Goal: Task Accomplishment & Management: Use online tool/utility

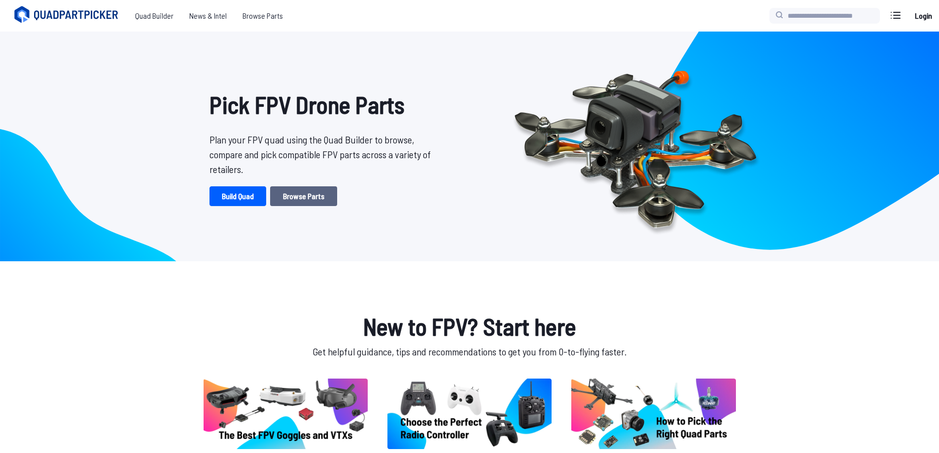
click at [304, 191] on link "Browse Parts" at bounding box center [303, 196] width 67 height 20
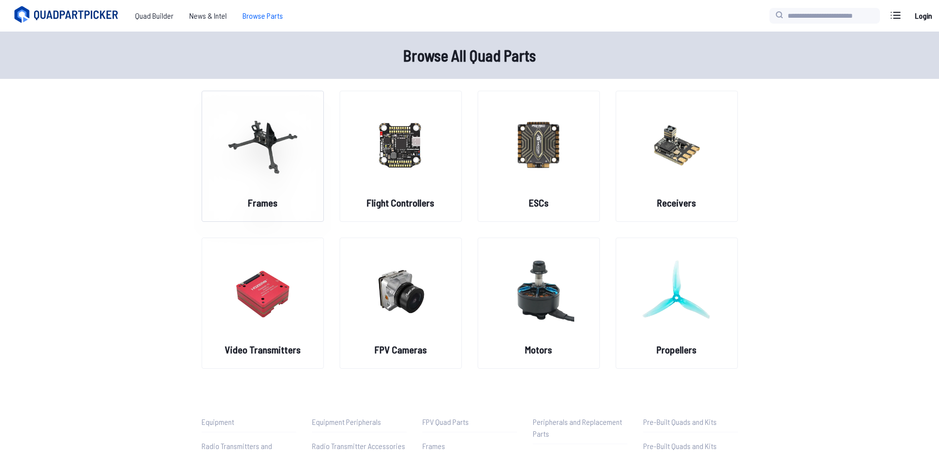
click at [299, 188] on figure at bounding box center [263, 143] width 110 height 105
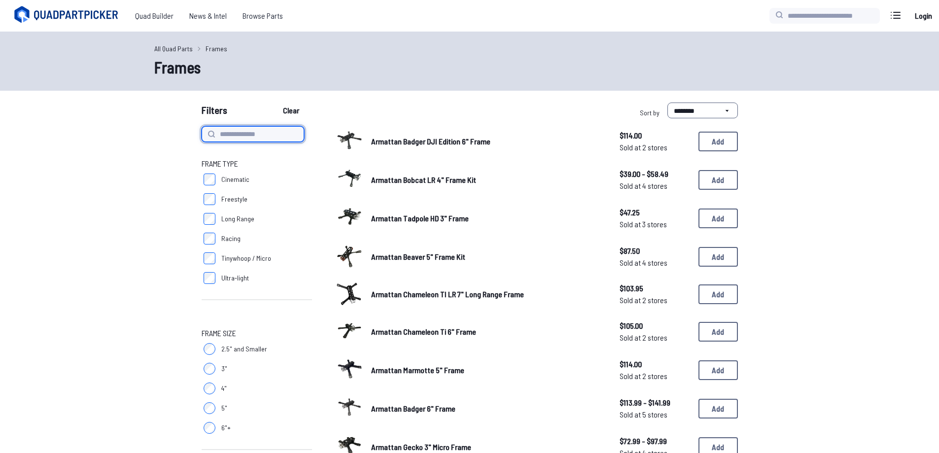
click at [239, 136] on input at bounding box center [253, 134] width 103 height 16
type input "**********"
click at [275, 103] on button "Clear" at bounding box center [291, 111] width 33 height 16
type input "**********"
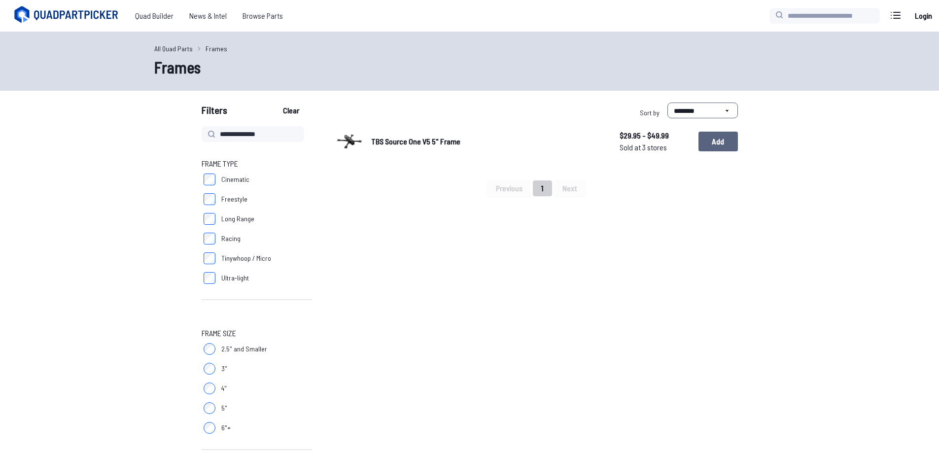
click at [737, 143] on button "Add" at bounding box center [718, 142] width 39 height 20
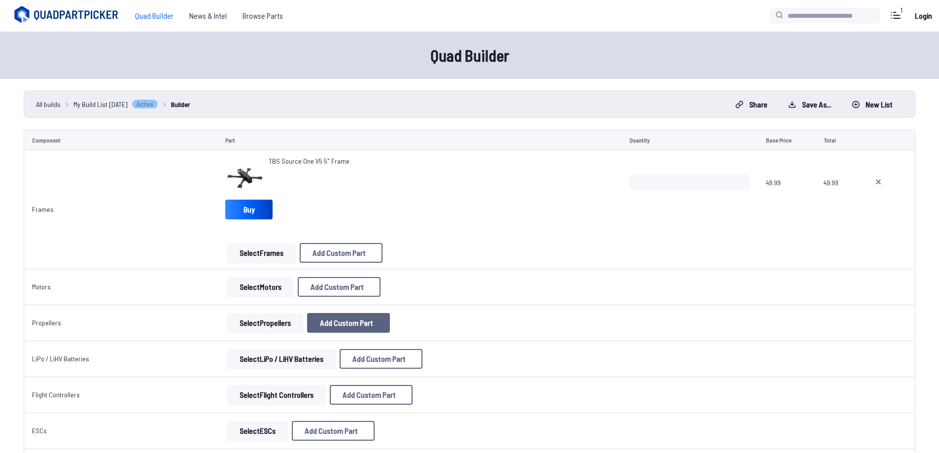
click at [334, 325] on span "Add Custom Part" at bounding box center [346, 323] width 53 height 8
select select "**********"
drag, startPoint x: 578, startPoint y: 78, endPoint x: 530, endPoint y: 129, distance: 70.4
click at [578, 87] on button at bounding box center [566, 94] width 24 height 14
click at [253, 328] on button "Select Propellers" at bounding box center [265, 323] width 76 height 20
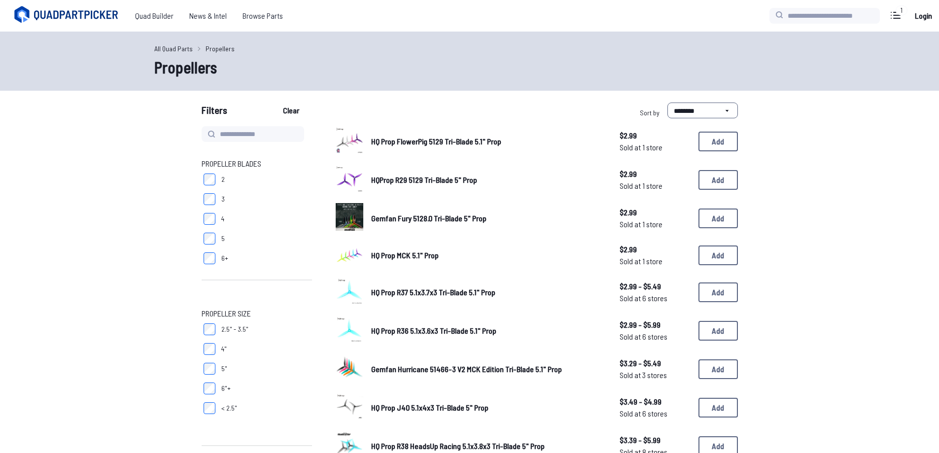
click at [254, 320] on label "2.5" - 3.5"" at bounding box center [257, 329] width 110 height 20
click at [249, 132] on input at bounding box center [253, 134] width 103 height 16
type input "******"
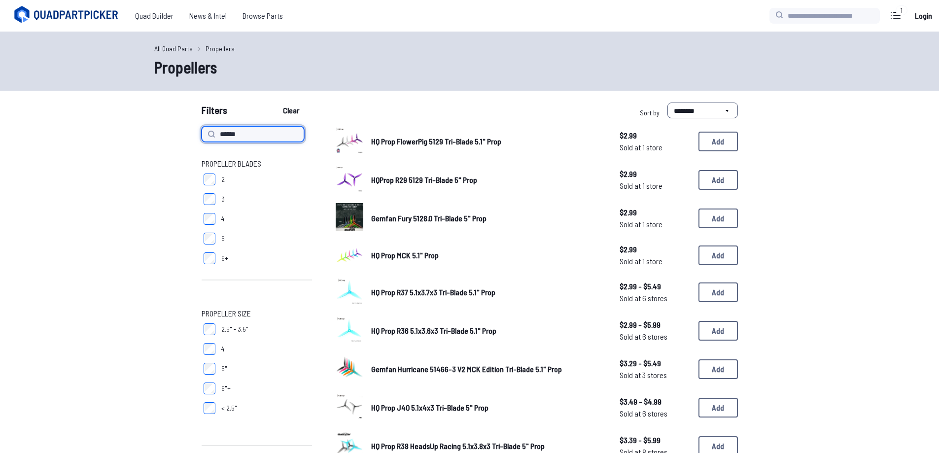
click at [275, 103] on button "Clear" at bounding box center [291, 111] width 33 height 16
type input "******"
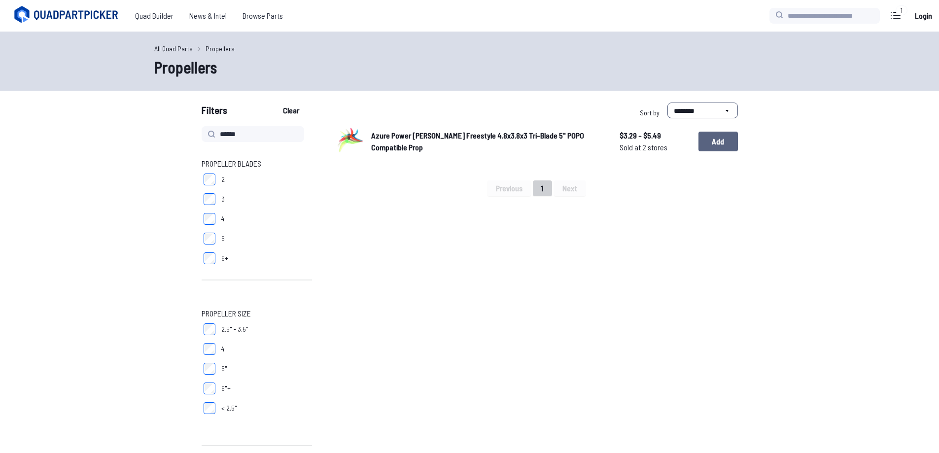
click at [714, 143] on button "Add" at bounding box center [718, 142] width 39 height 20
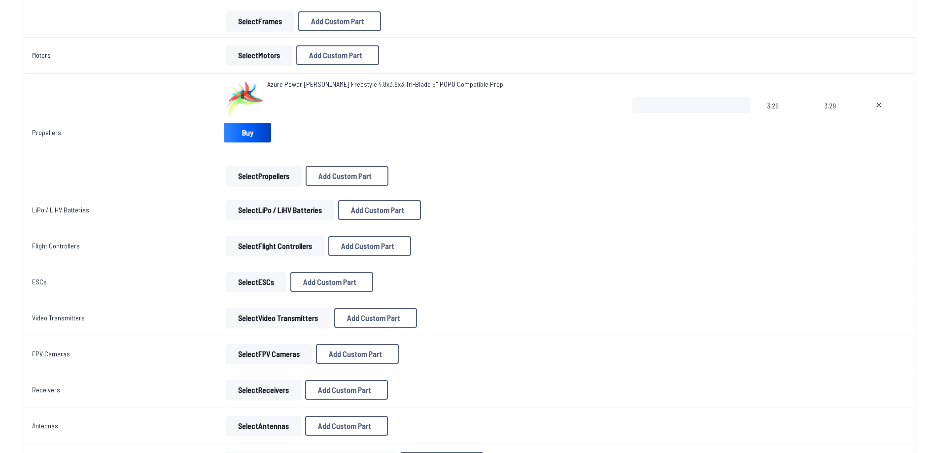
scroll to position [246, 0]
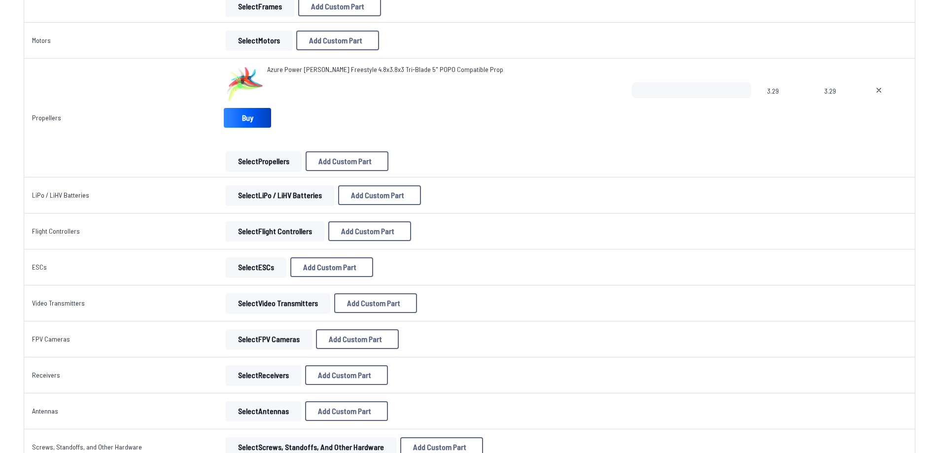
click at [259, 239] on button "Select Flight Controllers" at bounding box center [275, 231] width 99 height 20
click at [282, 226] on button "Select Flight Controllers" at bounding box center [275, 231] width 99 height 20
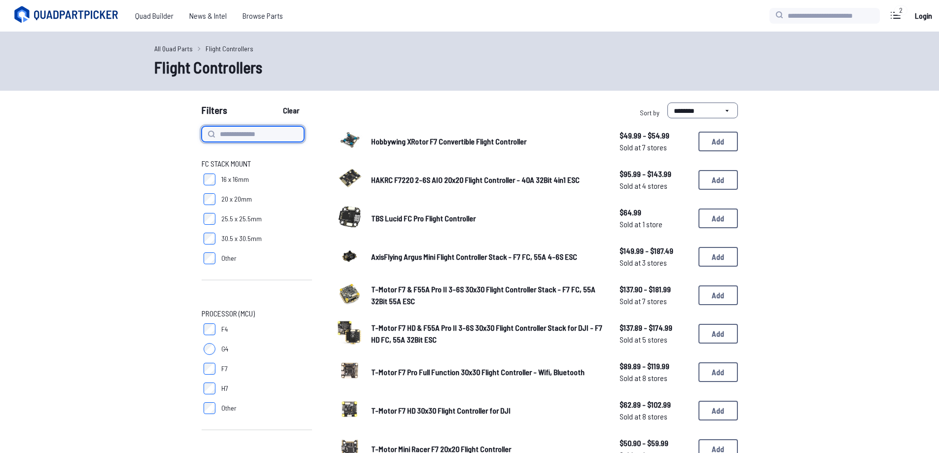
click at [234, 133] on input at bounding box center [253, 134] width 103 height 16
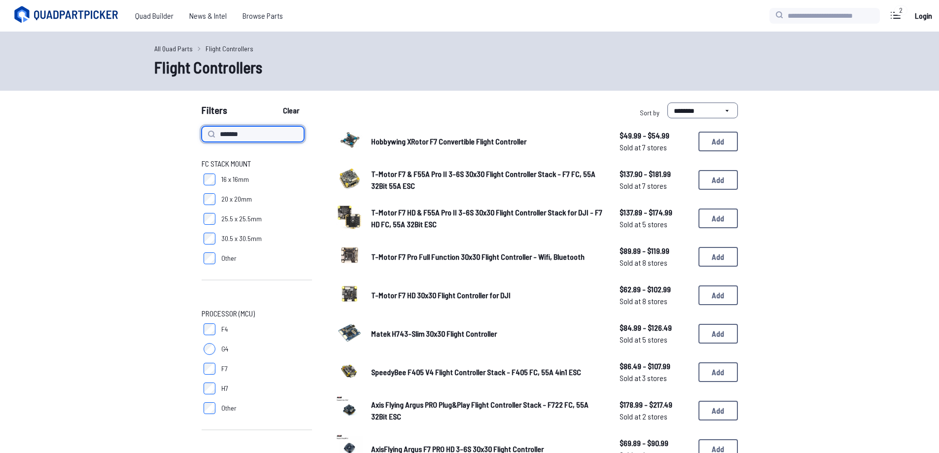
type input "*******"
click at [275, 103] on button "Clear" at bounding box center [291, 111] width 33 height 16
type input "*******"
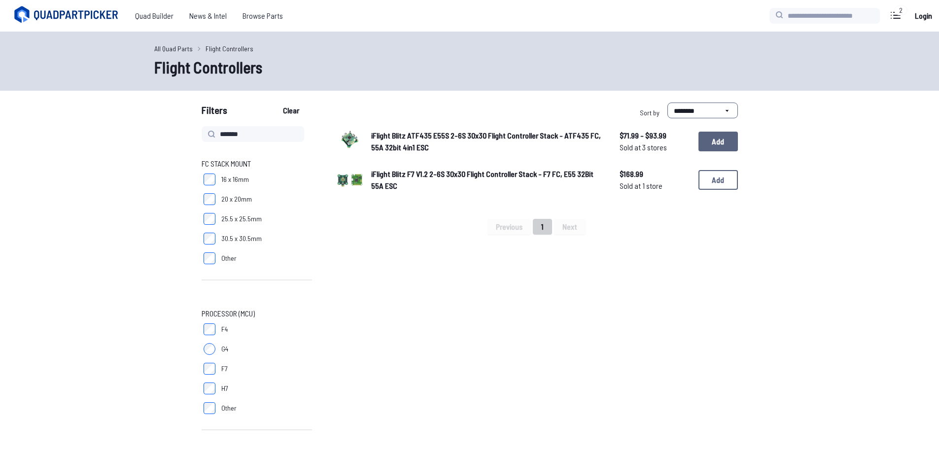
click at [721, 148] on button "Add" at bounding box center [718, 142] width 39 height 20
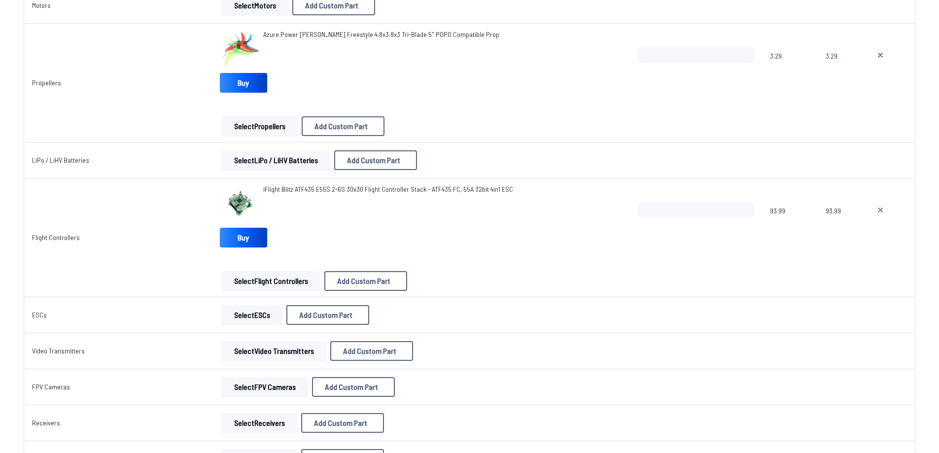
scroll to position [296, 0]
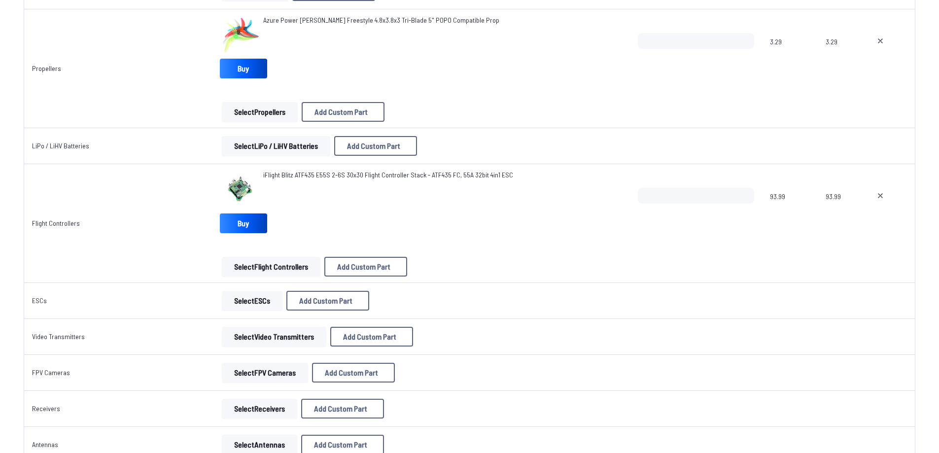
click at [286, 338] on button "Select Video Transmitters" at bounding box center [274, 337] width 105 height 20
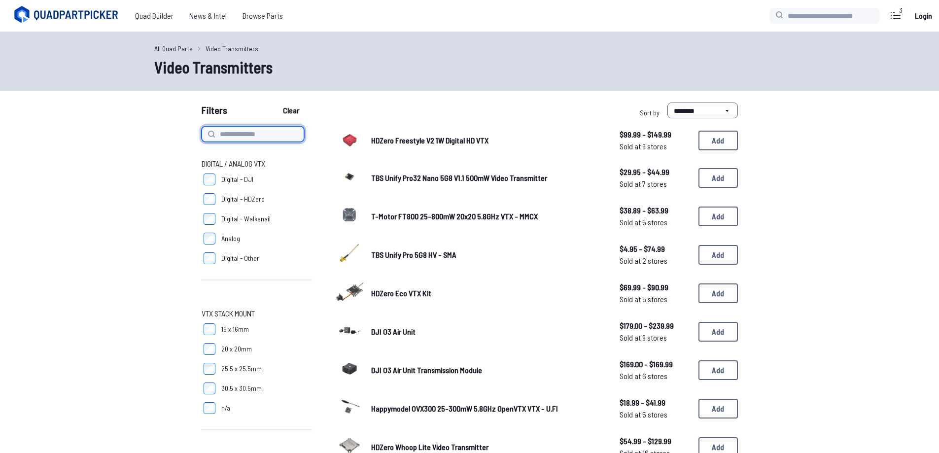
click at [248, 139] on input at bounding box center [253, 134] width 103 height 16
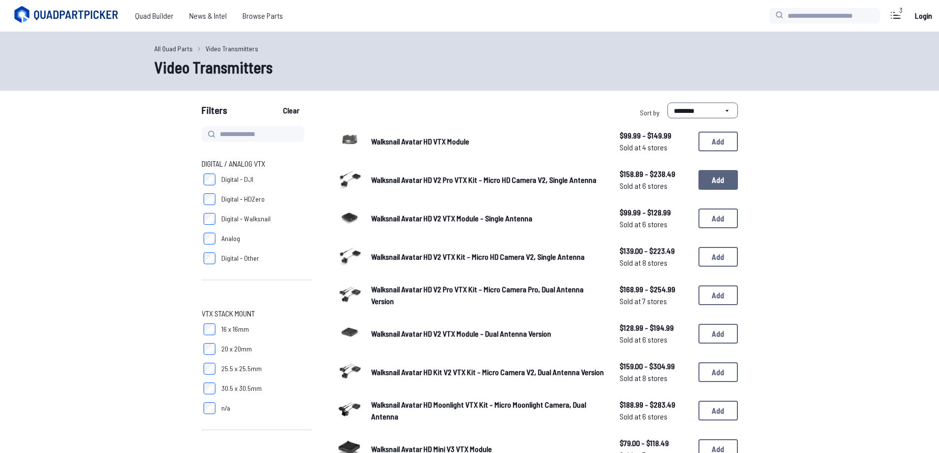
click at [725, 185] on button "Add" at bounding box center [718, 180] width 39 height 20
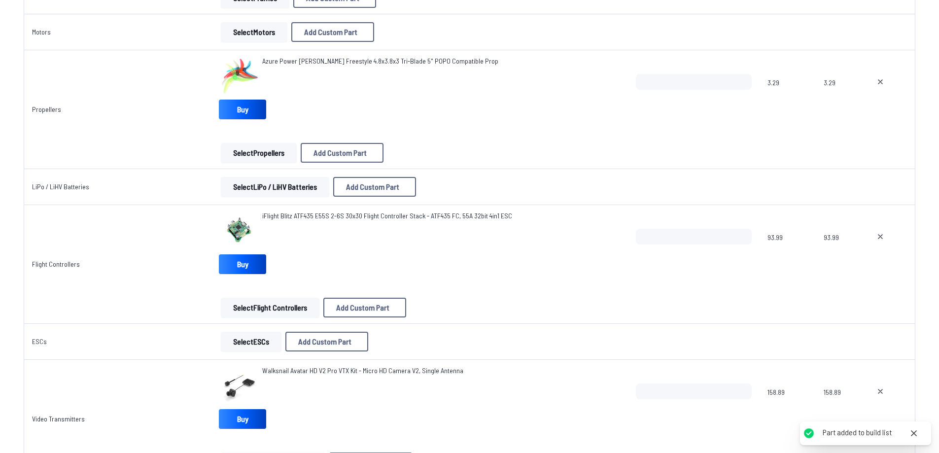
scroll to position [296, 0]
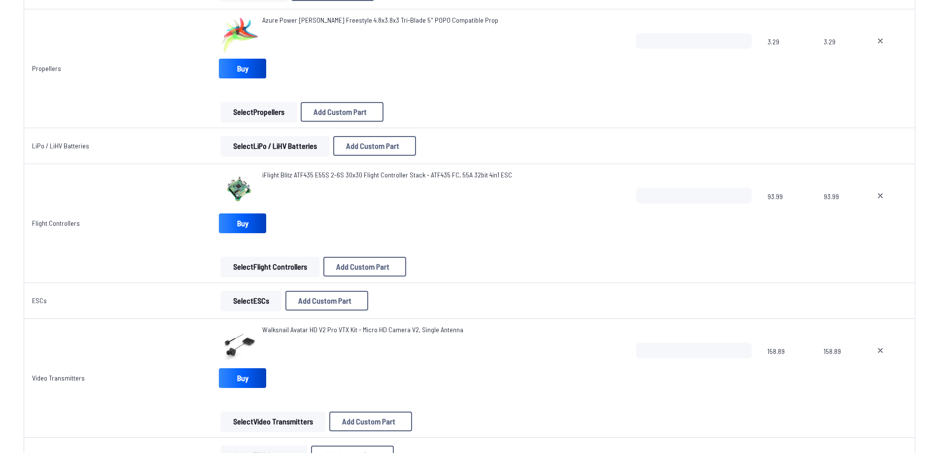
click at [249, 302] on button "Select ESCs" at bounding box center [251, 301] width 61 height 20
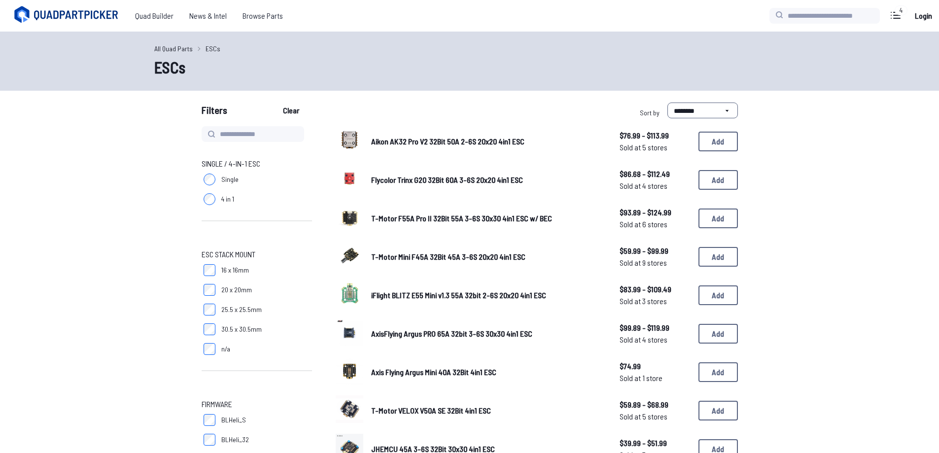
click at [181, 52] on link "All Quad Parts" at bounding box center [173, 48] width 38 height 10
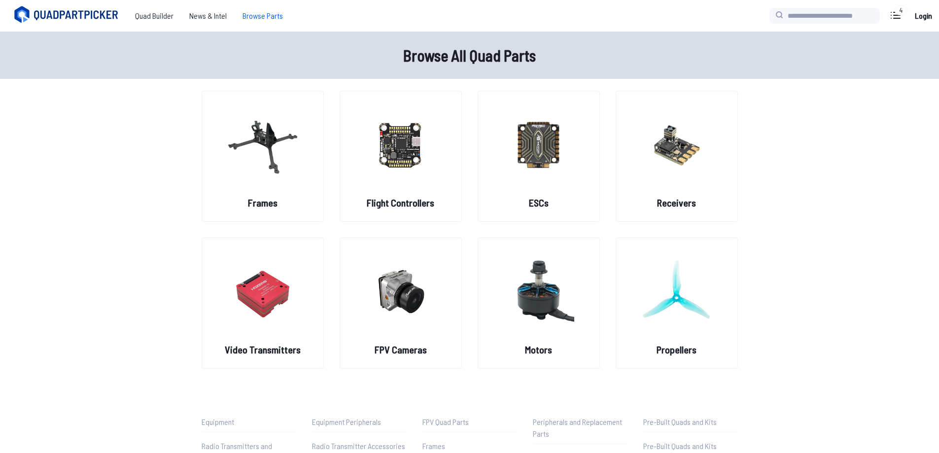
click at [262, 16] on span "Browse Parts" at bounding box center [263, 16] width 56 height 20
click at [264, 12] on span "Browse Parts" at bounding box center [263, 16] width 56 height 20
click at [264, 13] on span "Browse Parts" at bounding box center [263, 16] width 56 height 20
click at [156, 19] on span "Quad Builder" at bounding box center [154, 16] width 54 height 20
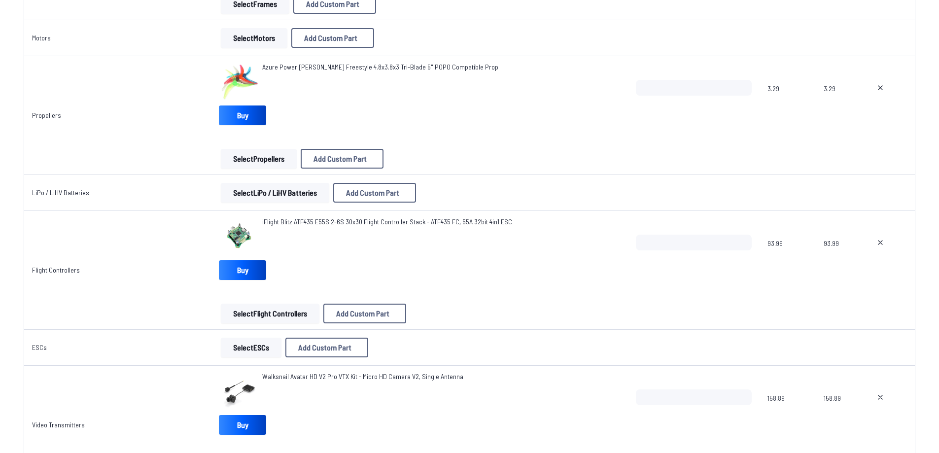
scroll to position [246, 0]
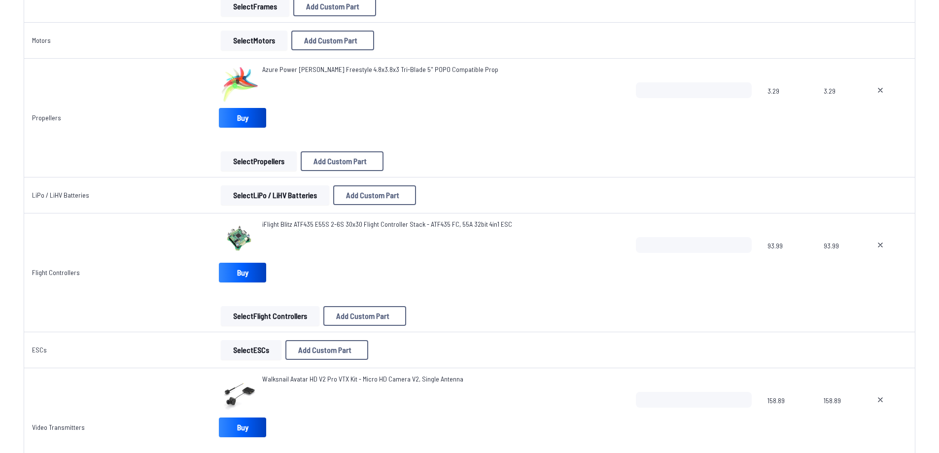
click at [260, 190] on button "Select LiPo / LiHV Batteries" at bounding box center [275, 195] width 108 height 20
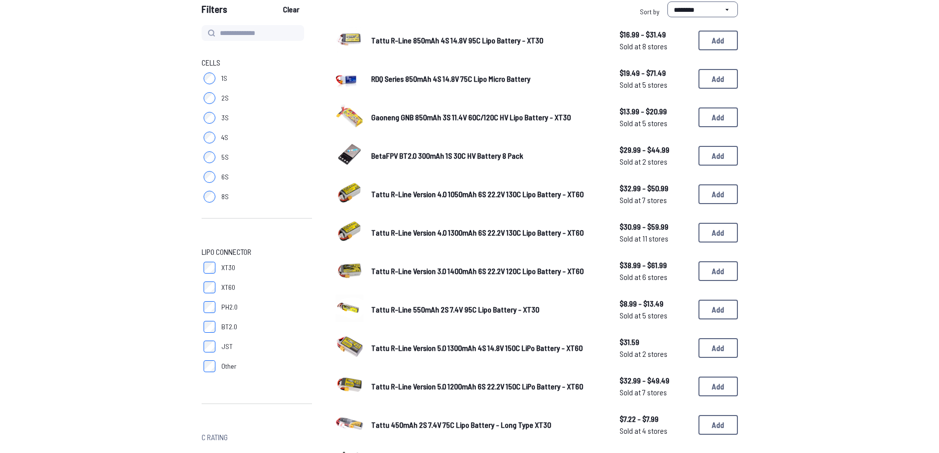
scroll to position [99, 0]
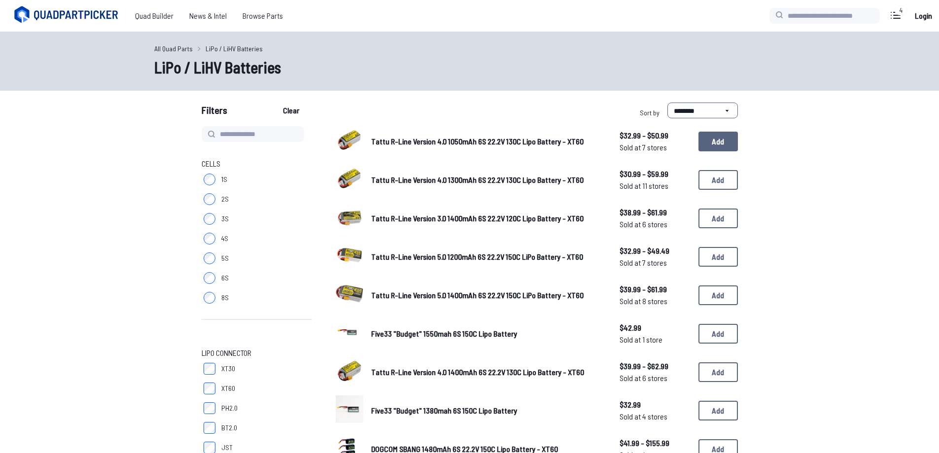
click at [732, 140] on button "Add" at bounding box center [718, 142] width 39 height 20
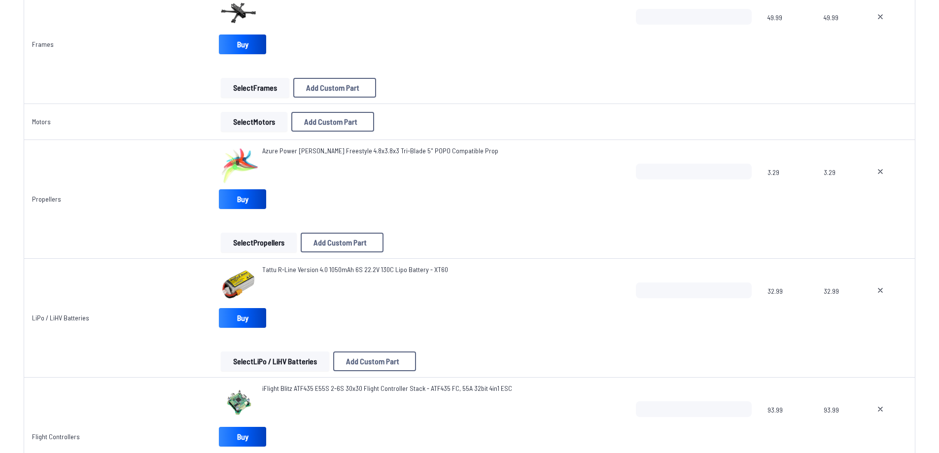
scroll to position [99, 0]
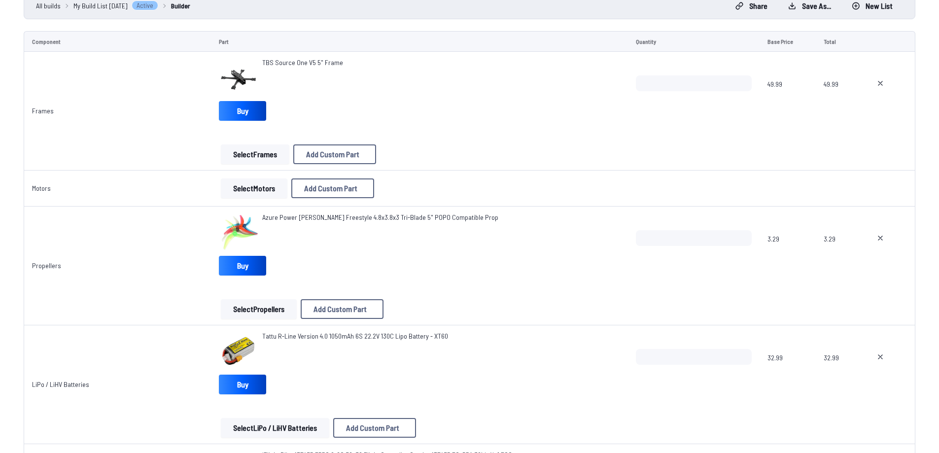
click at [265, 191] on button "Select Motors" at bounding box center [254, 188] width 67 height 20
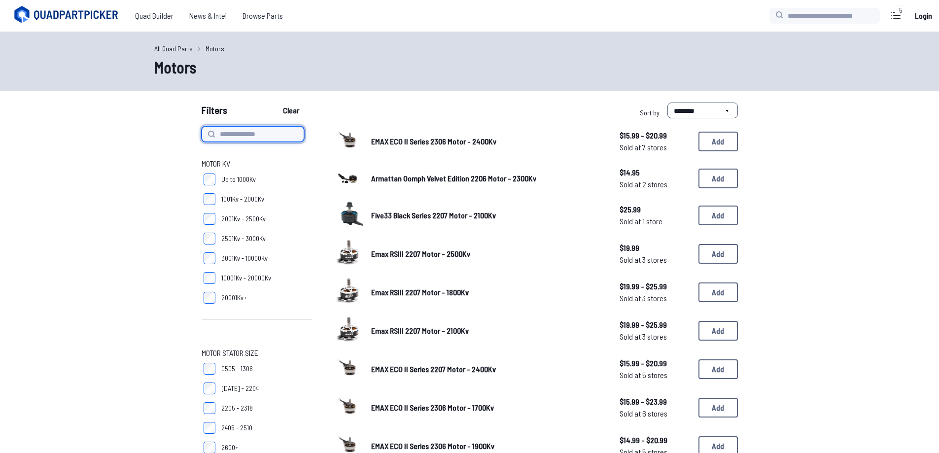
click at [259, 133] on input at bounding box center [253, 134] width 103 height 16
type input "*****"
click at [275, 103] on button "Clear" at bounding box center [291, 111] width 33 height 16
type input "*****"
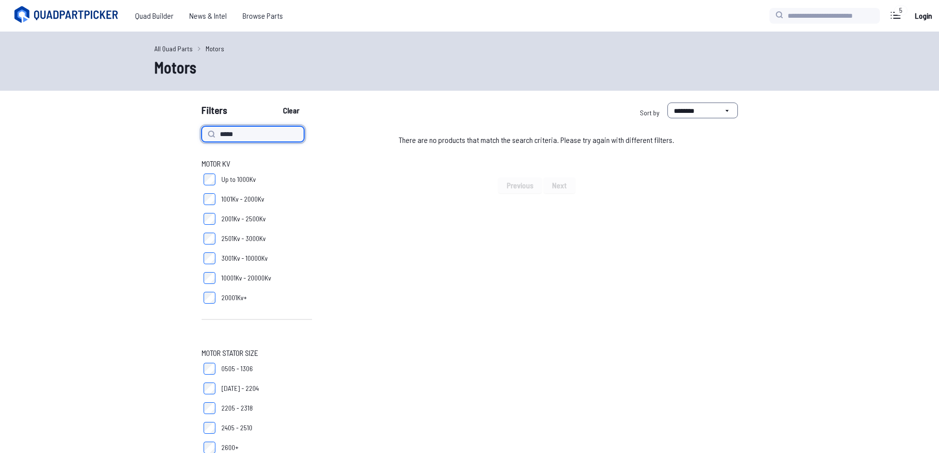
drag, startPoint x: 258, startPoint y: 133, endPoint x: 197, endPoint y: 136, distance: 61.7
type input "*****"
click at [275, 103] on button "Clear" at bounding box center [291, 111] width 33 height 16
type input "*****"
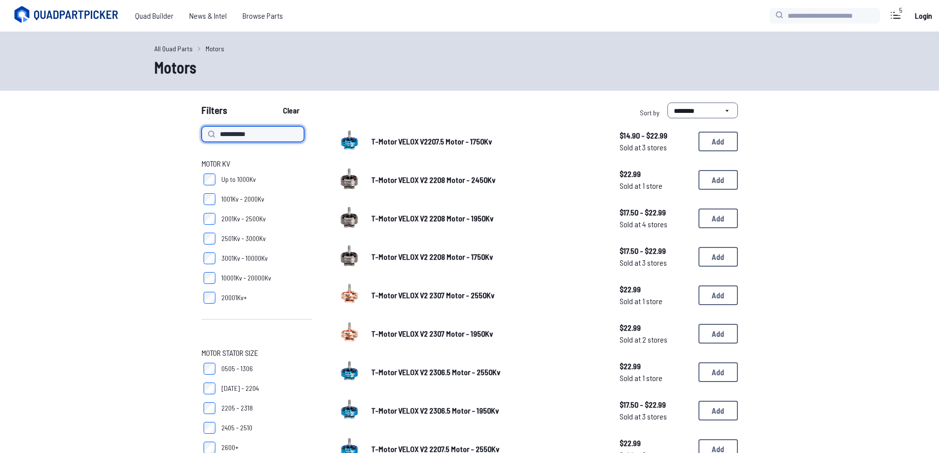
type input "**********"
click at [275, 103] on button "Clear" at bounding box center [291, 111] width 33 height 16
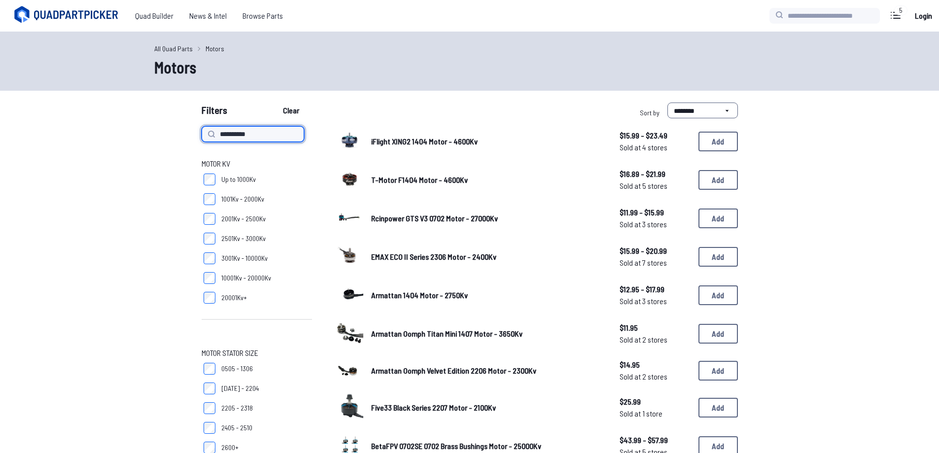
type input "**********"
click at [275, 103] on button "Clear" at bounding box center [291, 111] width 33 height 16
type input "**********"
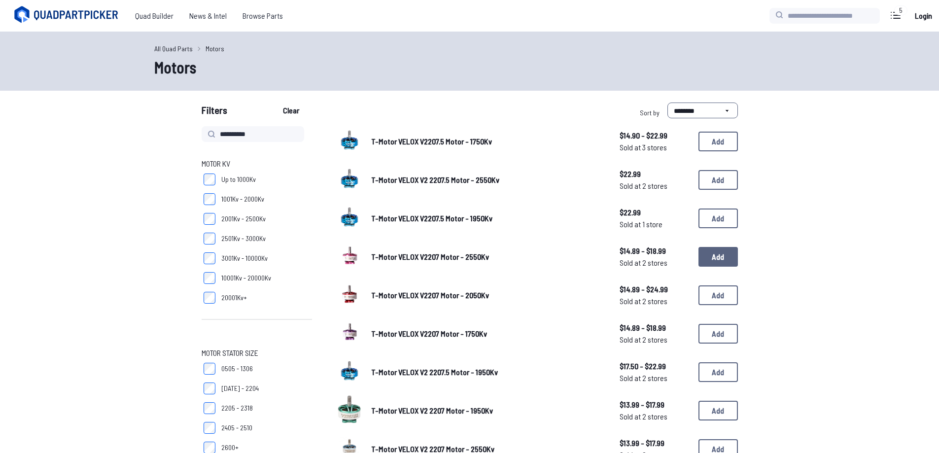
click at [716, 261] on button "Add" at bounding box center [718, 257] width 39 height 20
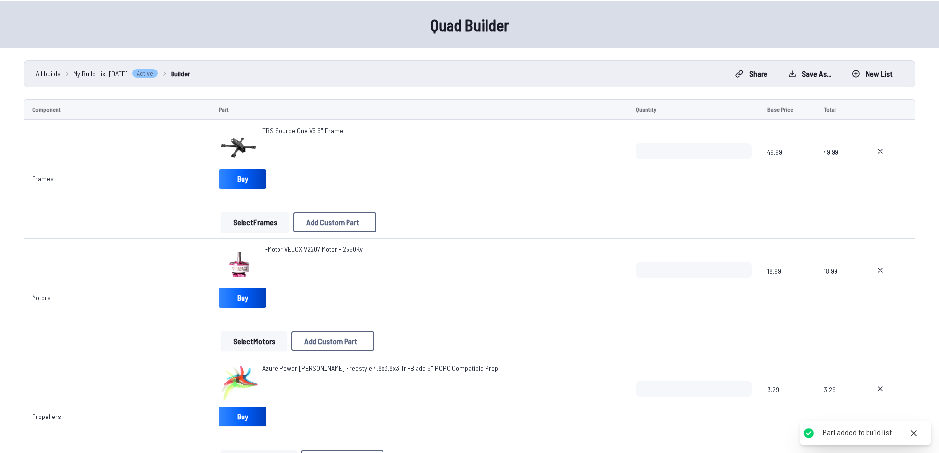
scroll to position [31, 0]
click at [319, 248] on span "T-Motor VELOX V2207 Motor - 2550Kv" at bounding box center [312, 249] width 101 height 8
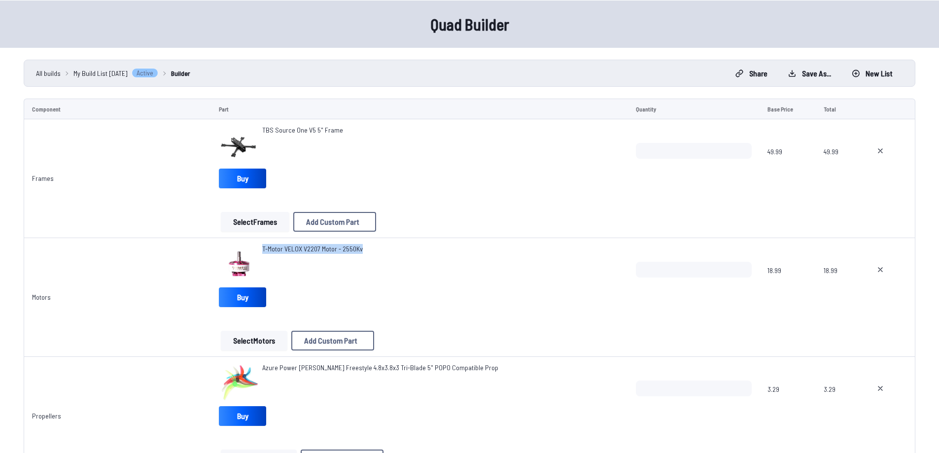
drag, startPoint x: 365, startPoint y: 248, endPoint x: 258, endPoint y: 247, distance: 106.5
click at [258, 247] on div "T-Motor VELOX V2207 Motor - 2550Kv" at bounding box center [419, 263] width 401 height 39
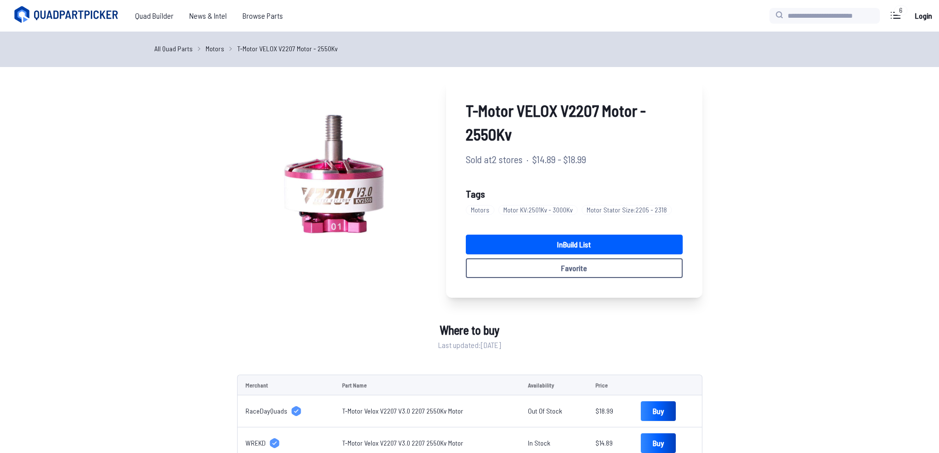
click at [177, 46] on link "All Quad Parts" at bounding box center [173, 48] width 38 height 10
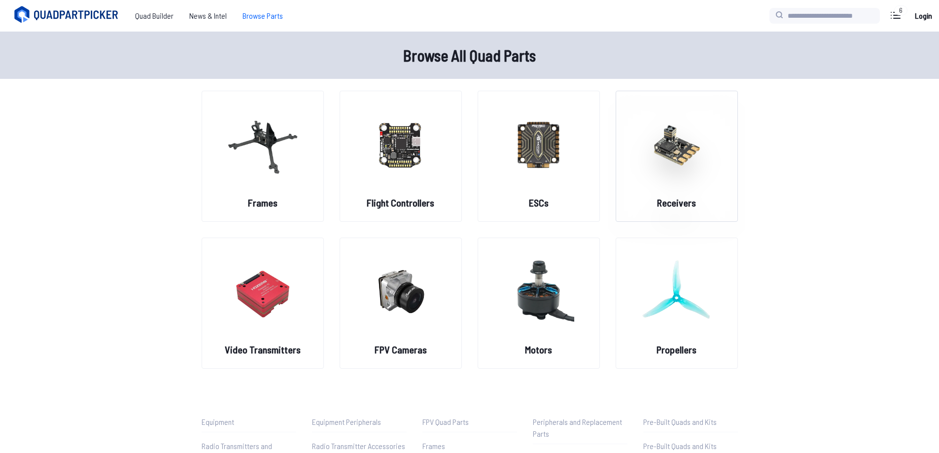
click at [677, 180] on img at bounding box center [676, 144] width 71 height 87
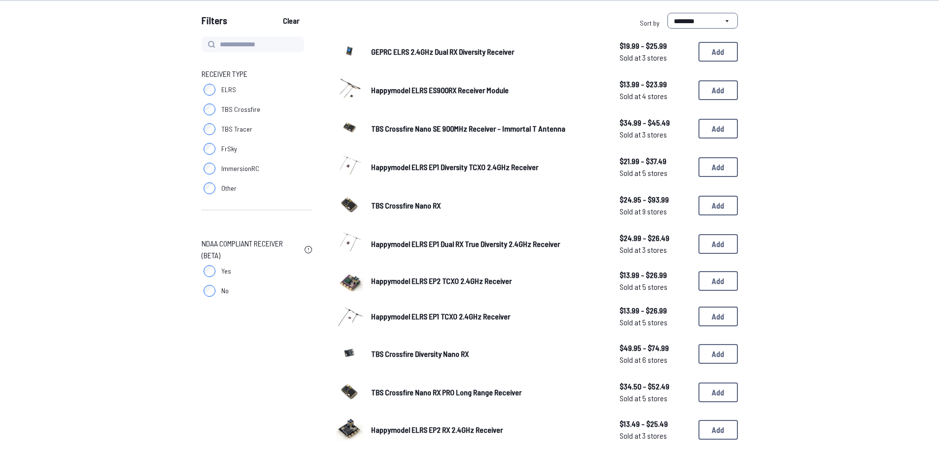
scroll to position [99, 0]
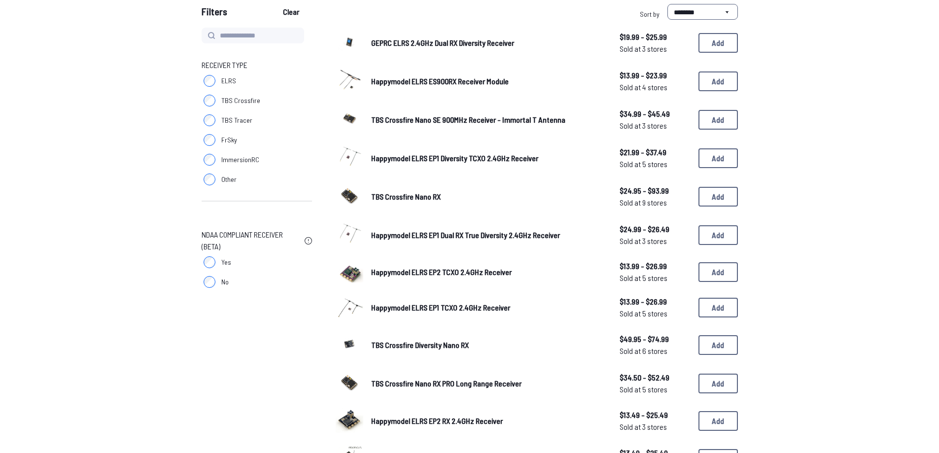
click at [209, 73] on label "ELRS" at bounding box center [257, 81] width 110 height 20
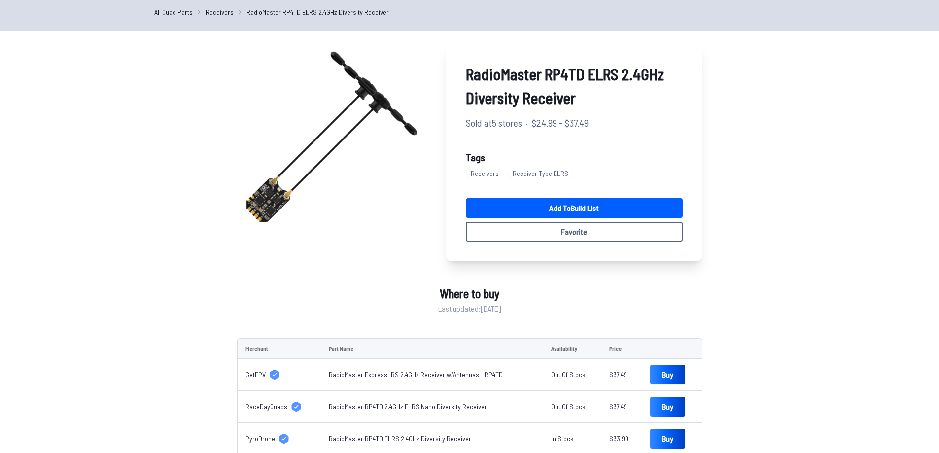
scroll to position [148, 0]
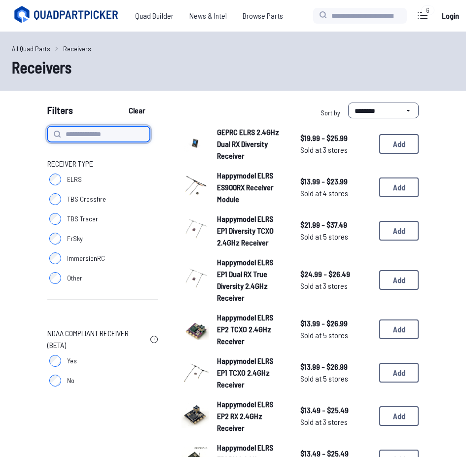
click at [92, 130] on input at bounding box center [98, 134] width 103 height 16
type input "**********"
click at [120, 103] on button "Clear" at bounding box center [136, 111] width 33 height 16
type input "**********"
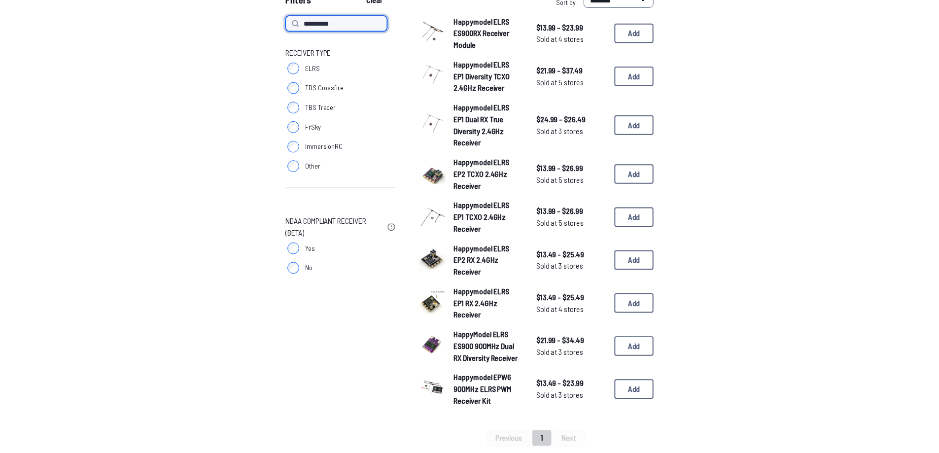
scroll to position [99, 0]
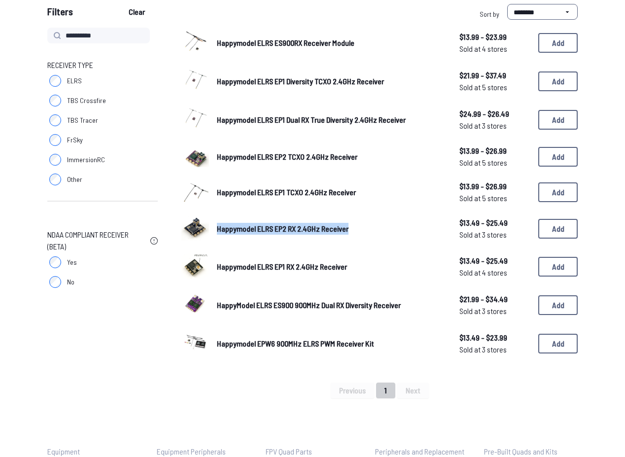
drag, startPoint x: 215, startPoint y: 231, endPoint x: 356, endPoint y: 231, distance: 141.0
click at [356, 231] on div "Happymodel ELRS EP2 RX 2.4GHz Receiver $13.49 - $25.49 Sold at 3 stores $13.49 …" at bounding box center [379, 229] width 396 height 30
copy span "Happymodel ELRS EP2 RX 2.4GHz Receiver"
drag, startPoint x: 216, startPoint y: 155, endPoint x: 367, endPoint y: 156, distance: 151.3
click at [367, 156] on div "Happymodel ELRS EP2 TCXO 2.4GHz Receiver $13.99 - $26.99 Sold at 5 stores $13.9…" at bounding box center [379, 157] width 396 height 28
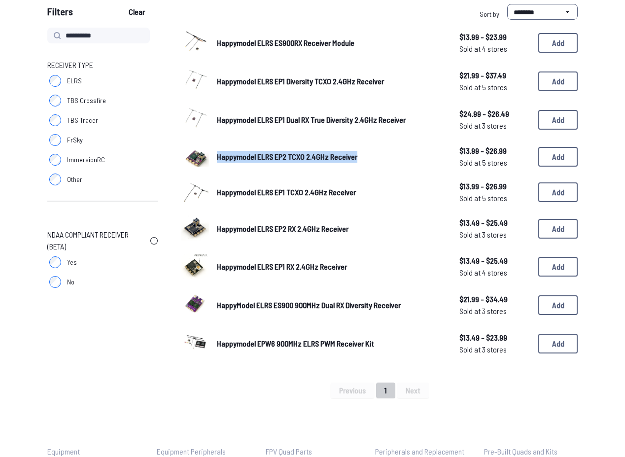
copy span "Happymodel ELRS EP2 TCXO 2.4GHz Receiver"
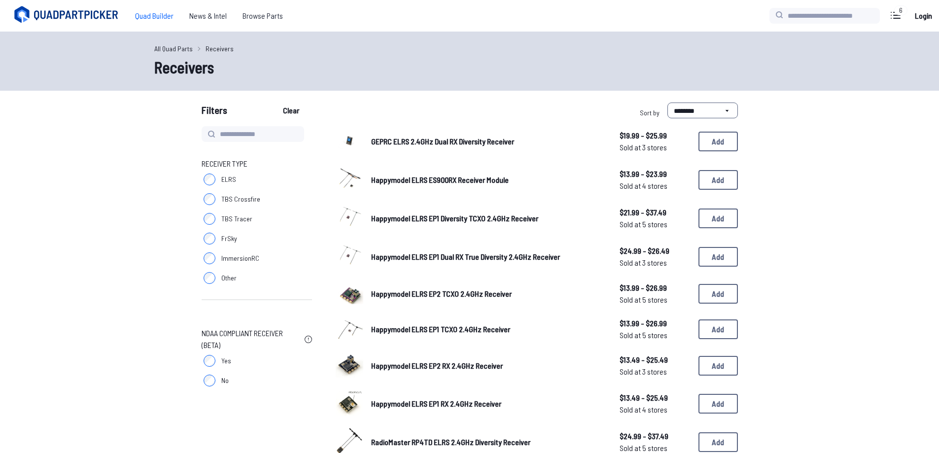
click at [159, 18] on span "Quad Builder" at bounding box center [154, 16] width 54 height 20
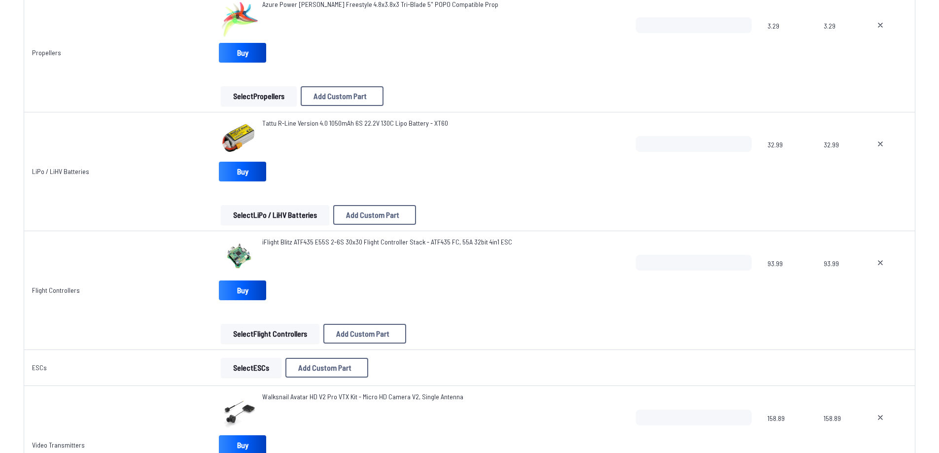
scroll to position [641, 0]
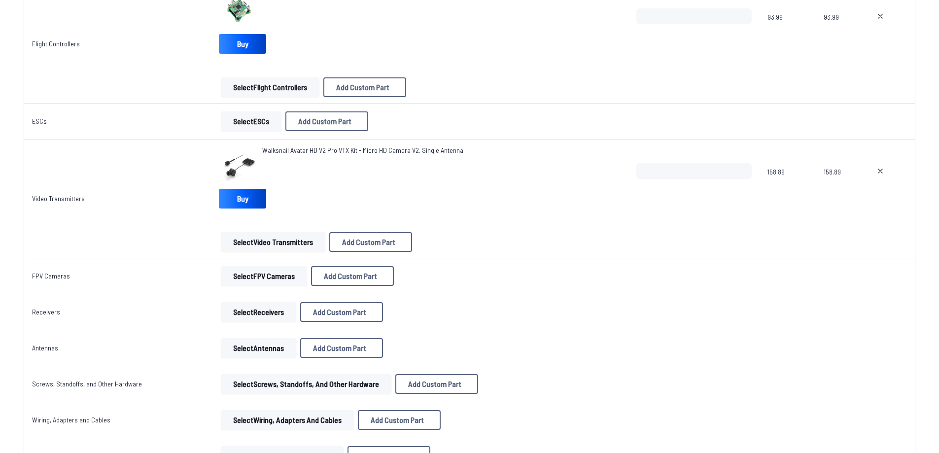
click at [262, 318] on button "Select Receivers" at bounding box center [258, 312] width 75 height 20
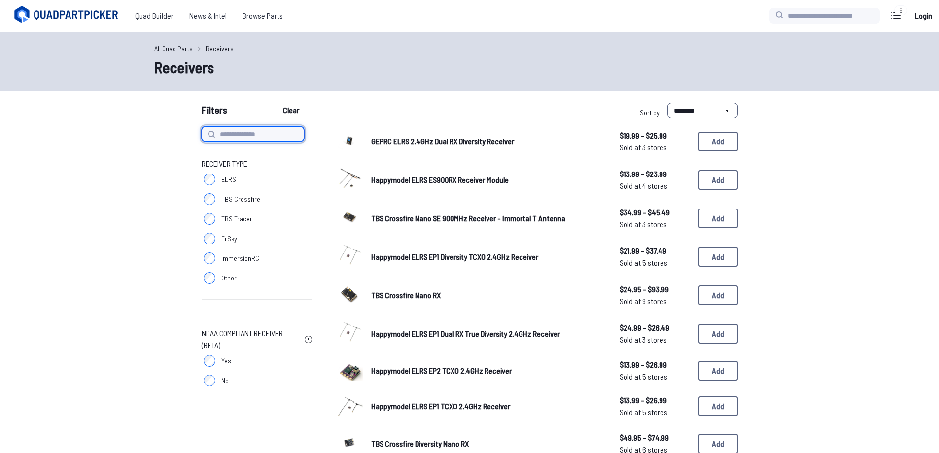
click at [249, 136] on input at bounding box center [253, 134] width 103 height 16
click at [217, 178] on label "ELRS" at bounding box center [257, 180] width 110 height 20
click at [250, 142] on div "Receiver Type ELRS TBS Crossfire TBS Tracer FrSky ImmersionRC Other NDAA Compli…" at bounding box center [257, 258] width 110 height 264
click at [247, 136] on input at bounding box center [253, 134] width 103 height 16
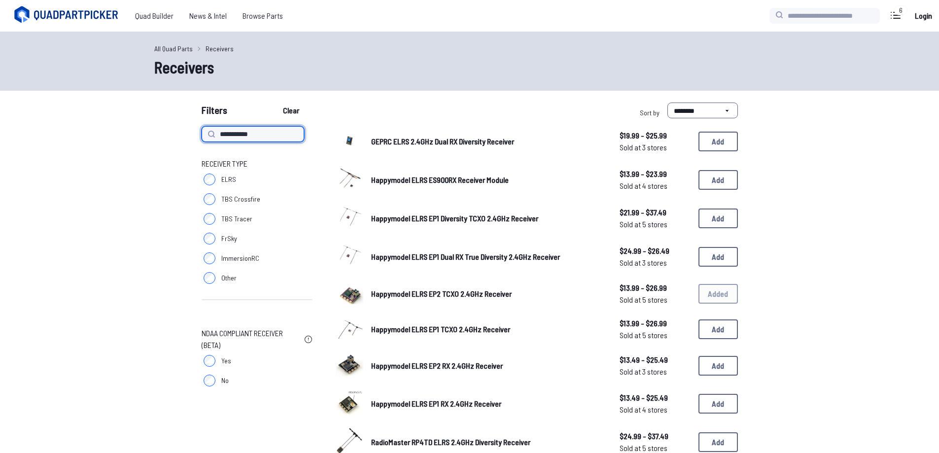
type input "**********"
click at [275, 103] on button "Clear" at bounding box center [291, 111] width 33 height 16
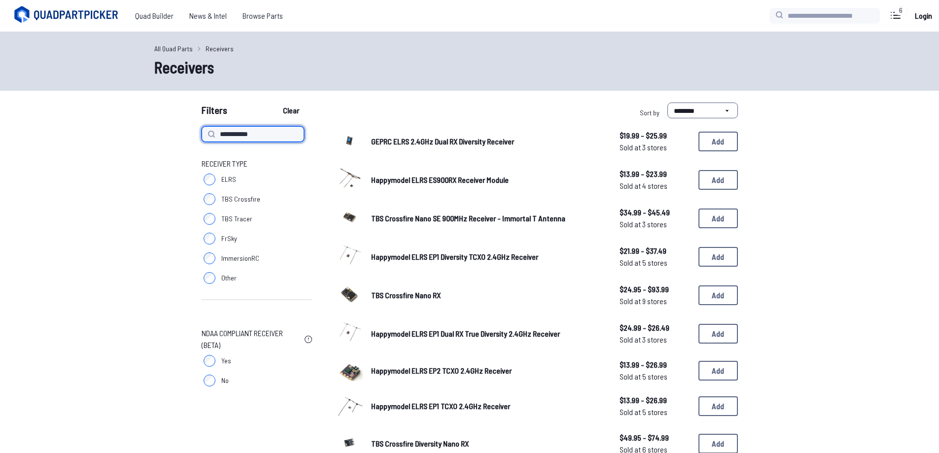
type input "**********"
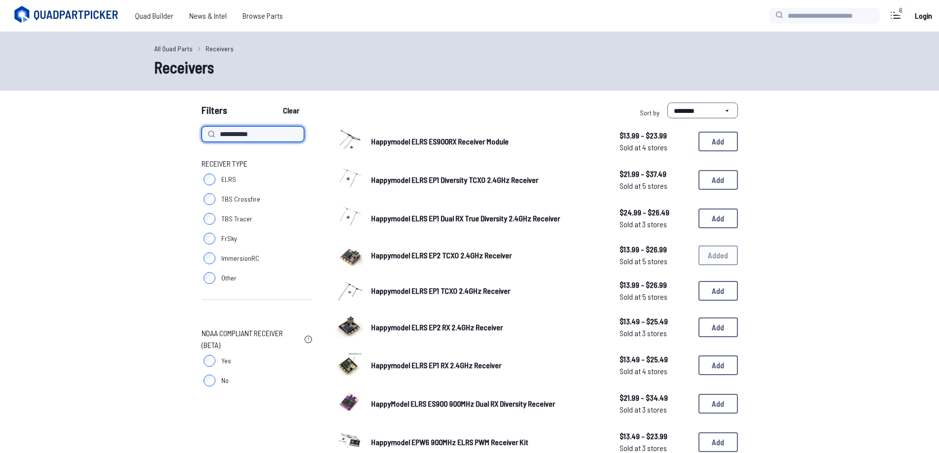
click at [239, 137] on input "**********" at bounding box center [253, 134] width 103 height 16
type input "**********"
click at [275, 103] on button "Clear" at bounding box center [291, 111] width 33 height 16
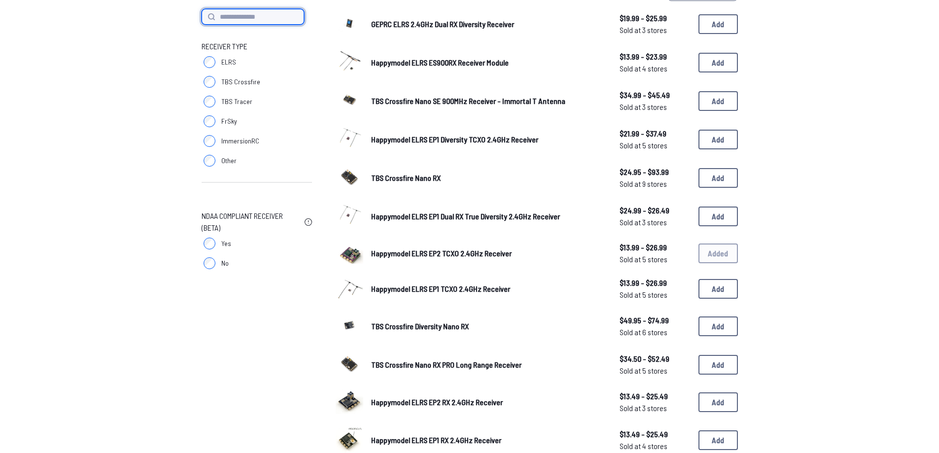
scroll to position [2, 0]
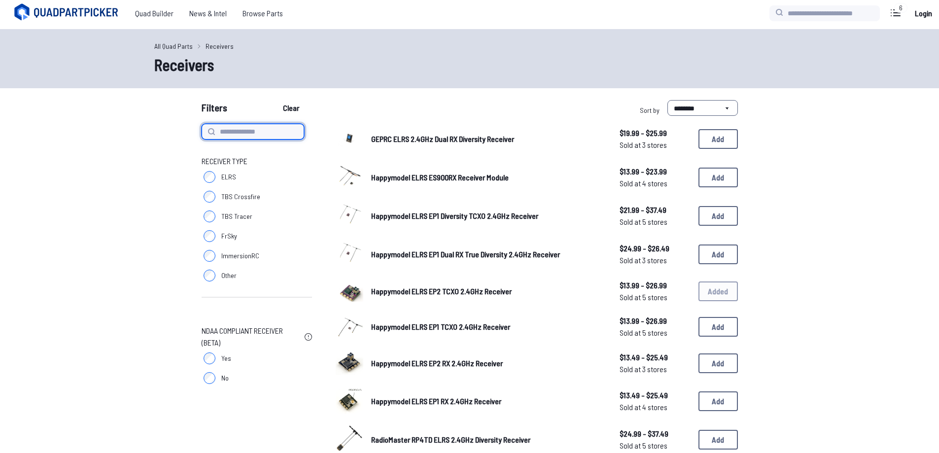
click at [245, 133] on input at bounding box center [253, 132] width 103 height 16
type input "**********"
click at [275, 100] on button "Clear" at bounding box center [291, 108] width 33 height 16
type input "**********"
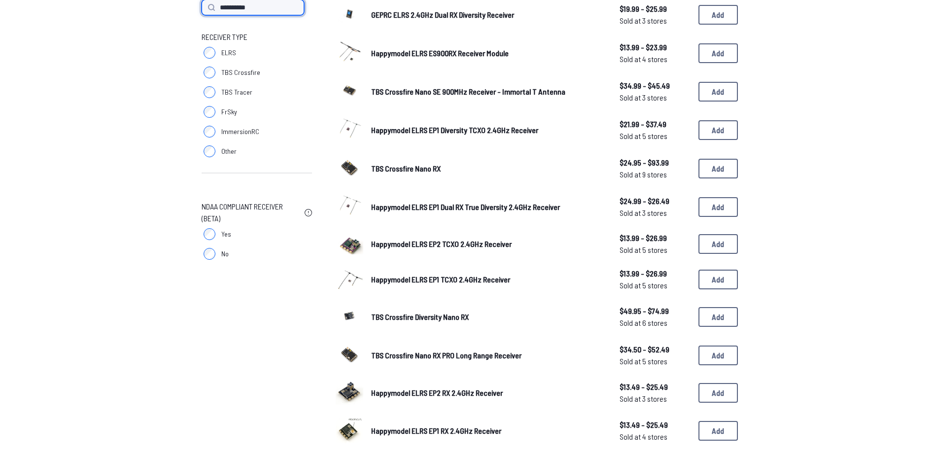
scroll to position [249, 0]
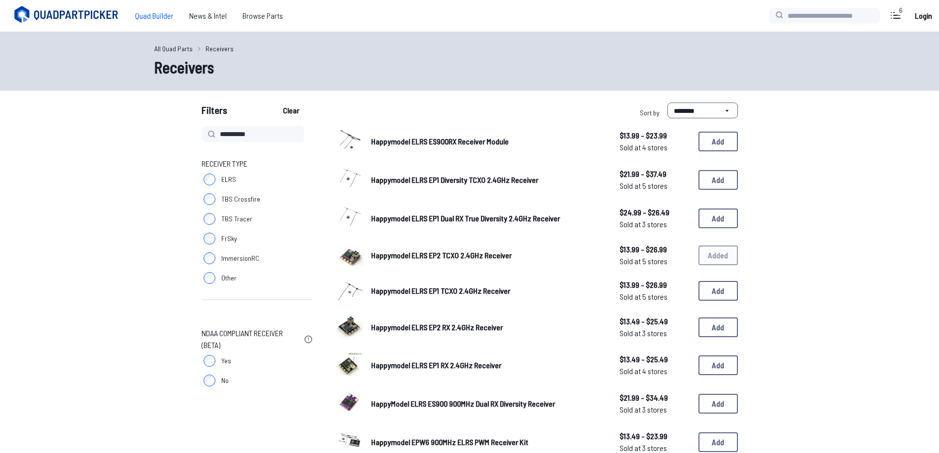
click at [166, 13] on span "Quad Builder" at bounding box center [154, 16] width 54 height 20
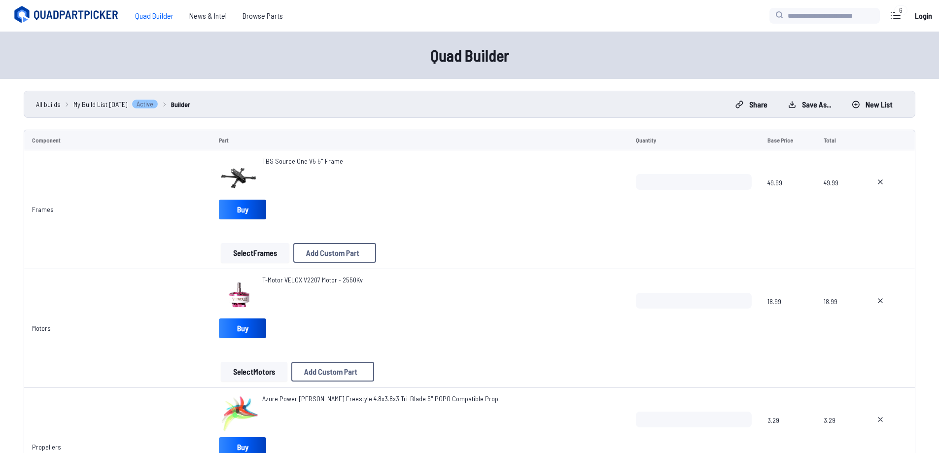
click at [285, 278] on span "T-Motor VELOX V2207 Motor - 2550Kv" at bounding box center [312, 280] width 101 height 8
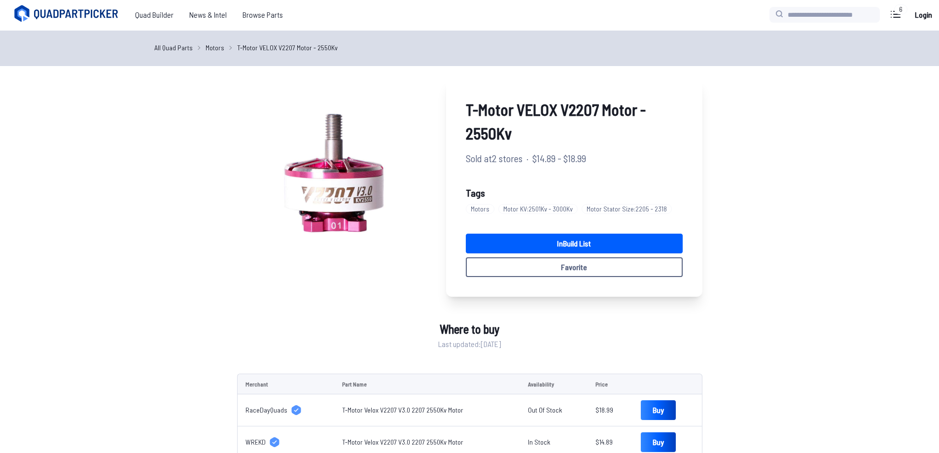
scroll to position [197, 0]
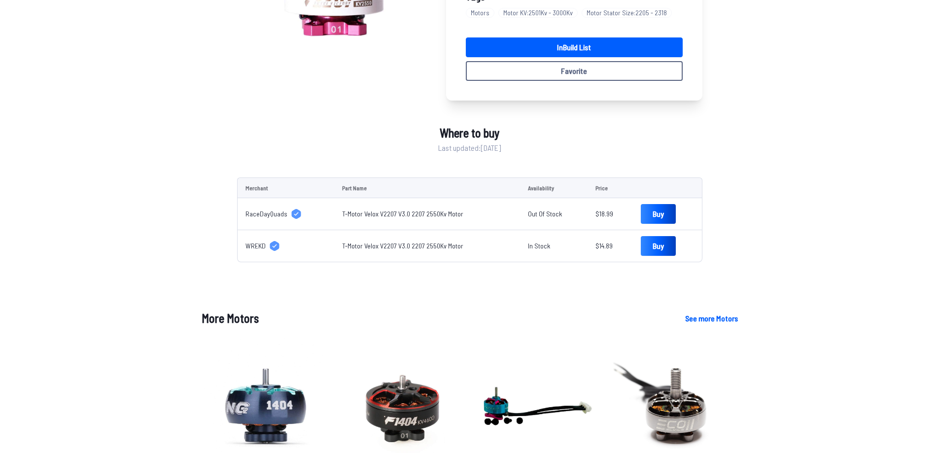
click at [247, 247] on span "WREKD" at bounding box center [256, 246] width 20 height 10
click at [651, 243] on link "Buy" at bounding box center [658, 246] width 35 height 20
click at [276, 217] on span "RaceDayQuads" at bounding box center [267, 214] width 42 height 10
click at [419, 219] on td "T-Motor Velox V2207 V3.0 2207 2550Kv Motor" at bounding box center [427, 214] width 186 height 32
click at [426, 214] on link "T-Motor Velox V2207 V3.0 2207 2550Kv Motor" at bounding box center [402, 214] width 121 height 8
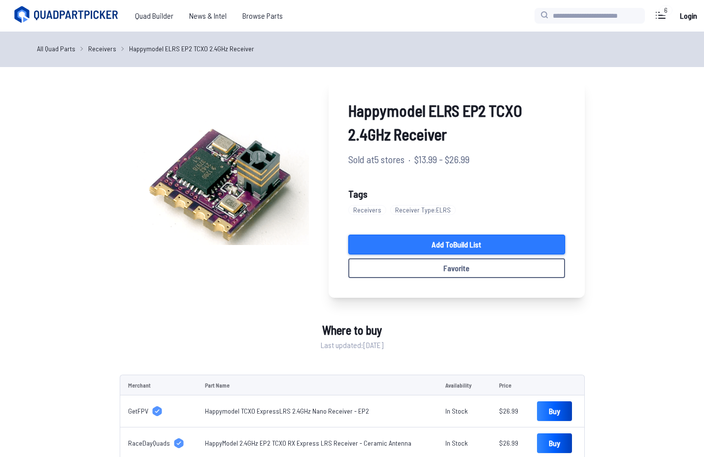
click at [465, 245] on link "Add to Build List" at bounding box center [457, 245] width 217 height 20
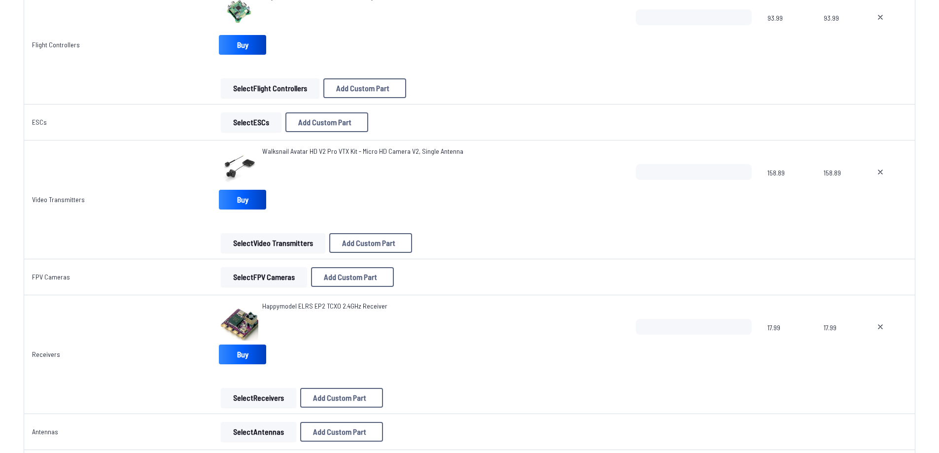
scroll to position [641, 0]
click at [302, 304] on span "Happymodel ELRS EP2 TCXO 2.4GHz Receiver" at bounding box center [324, 305] width 125 height 8
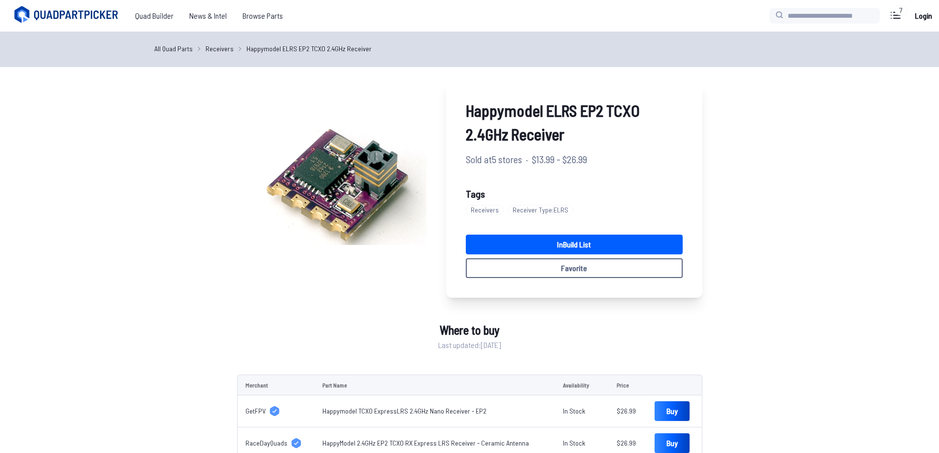
scroll to position [197, 0]
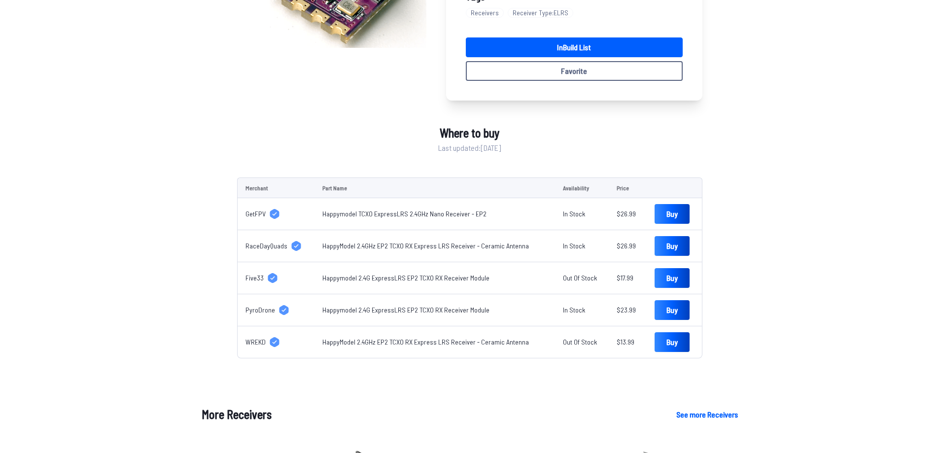
click at [411, 343] on link "HappyModel 2.4GHz EP2 TCXO RX Express LRS Receiver - Ceramic Antenna" at bounding box center [425, 342] width 207 height 8
click at [442, 311] on link "Happymodel 2.4G ExpressLRS EP2 TCXO RX Receiver Module" at bounding box center [405, 310] width 167 height 8
click at [439, 275] on link "Happymodel 2.4G ExpressLRS EP2 TCXO RX Receiver Module" at bounding box center [405, 278] width 167 height 8
click at [460, 241] on td "HappyModel 2.4GHz EP2 TCXO RX Express LRS Receiver - Ceramic Antenna" at bounding box center [435, 246] width 241 height 32
click at [465, 250] on td "HappyModel 2.4GHz EP2 TCXO RX Express LRS Receiver - Ceramic Antenna" at bounding box center [435, 246] width 241 height 32
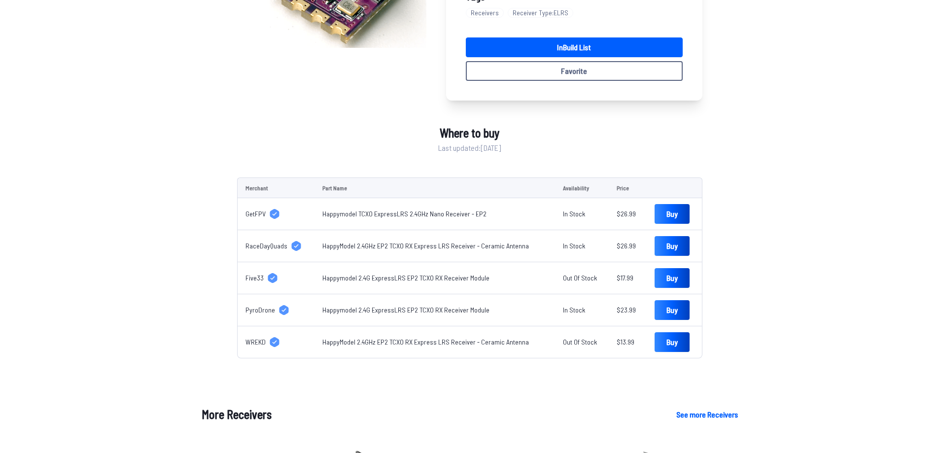
click at [465, 245] on link "HappyModel 2.4GHz EP2 TCXO RX Express LRS Receiver - Ceramic Antenna" at bounding box center [425, 246] width 207 height 8
click at [400, 214] on link "Happymodel TCXO ExpressLRS 2.4GHz Nano Receiver - EP2" at bounding box center [404, 214] width 164 height 8
